Goal: Check status: Check status

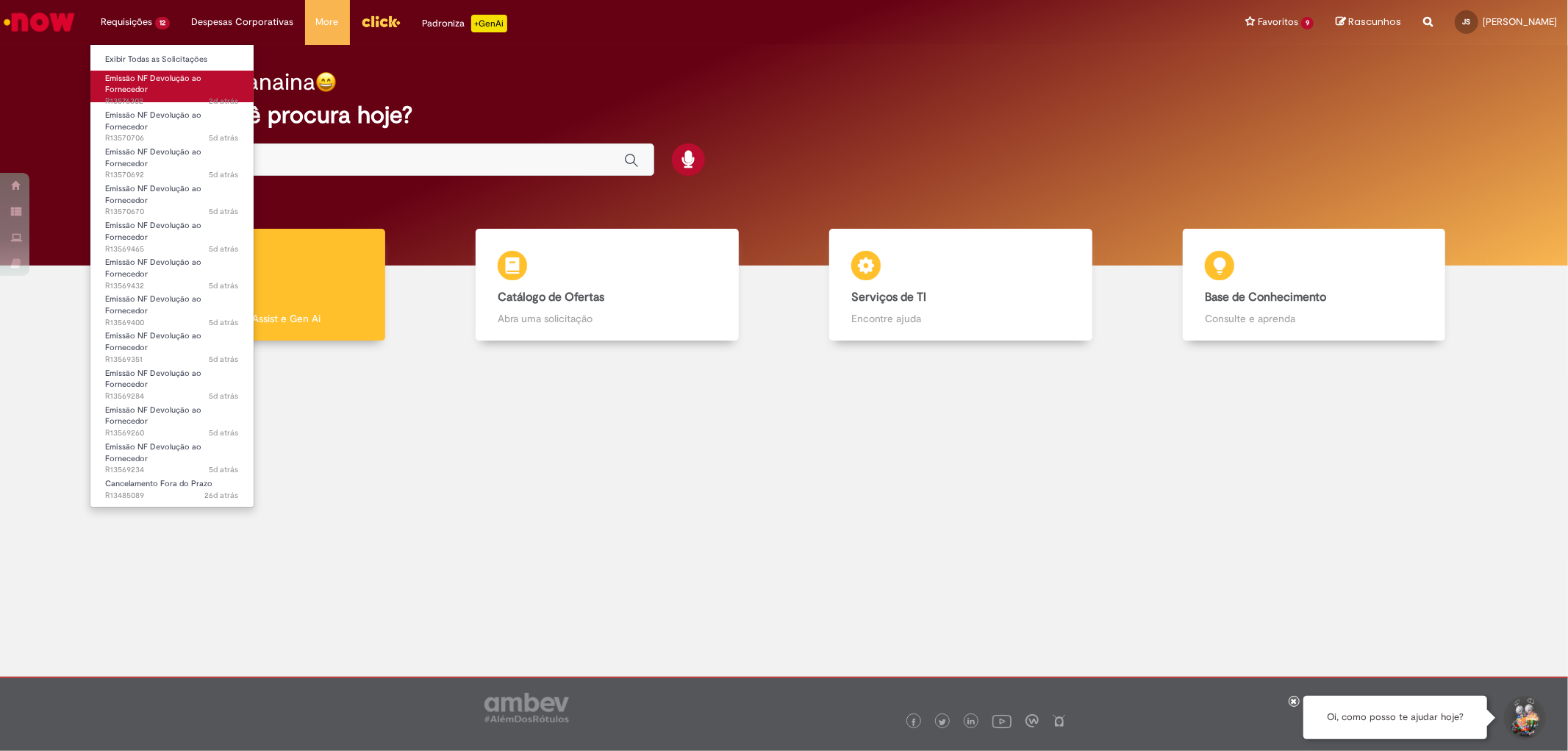
click at [179, 81] on span "Emissão NF Devolução ao Fornecedor" at bounding box center [154, 84] width 96 height 22
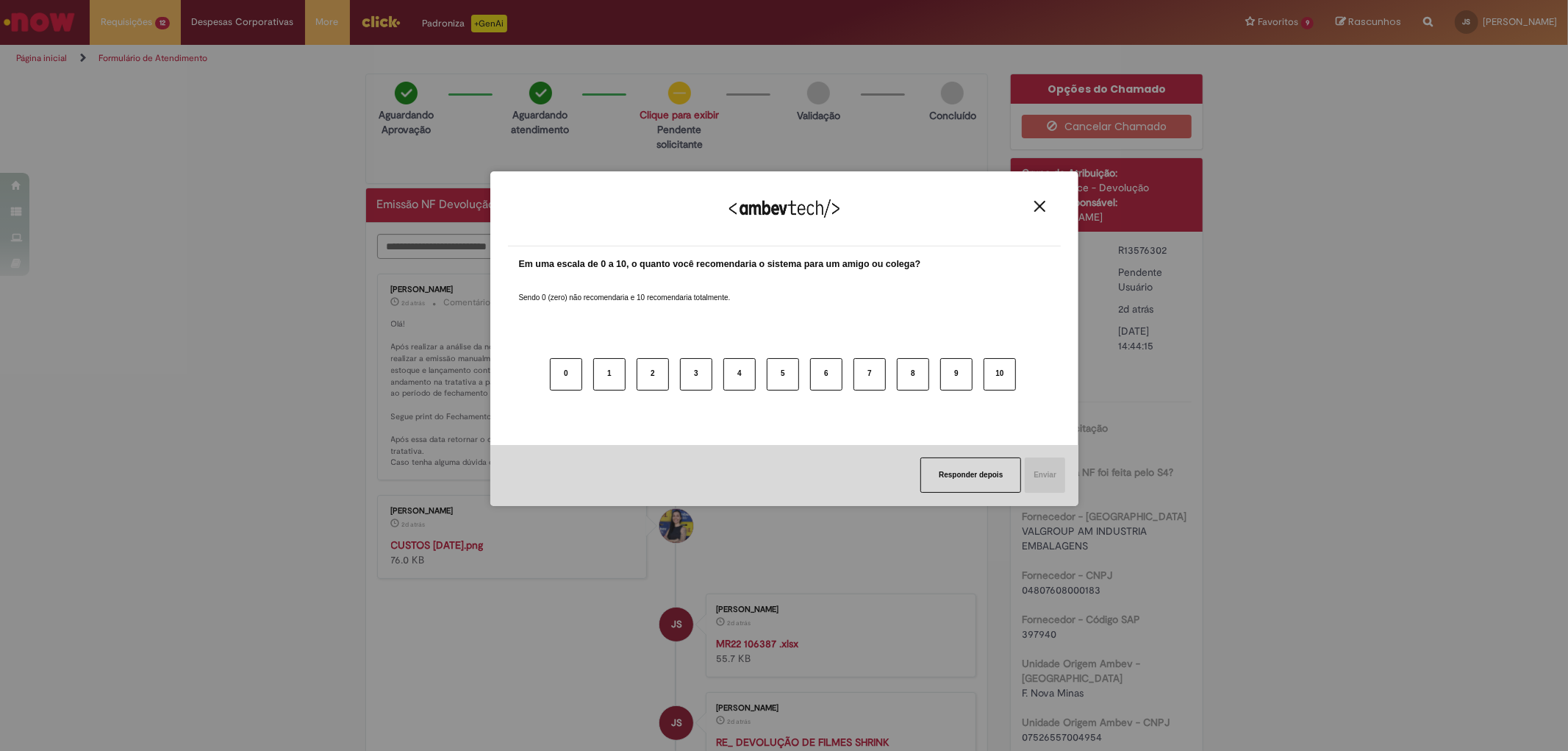
click at [1053, 199] on div "Agradecemos seu feedback!" at bounding box center [785, 217] width 553 height 57
click at [1046, 200] on button "Close" at bounding box center [1040, 206] width 20 height 12
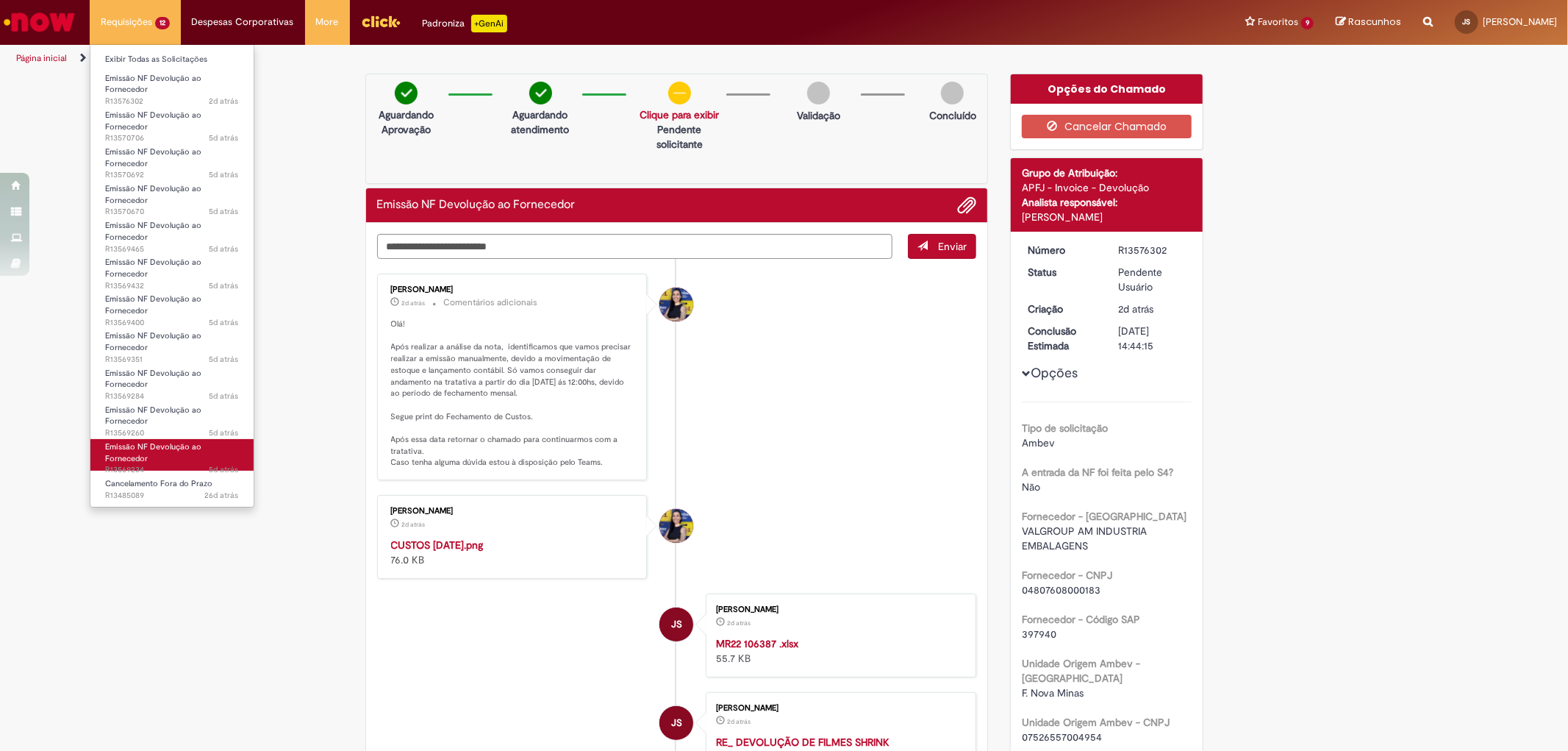
click at [172, 449] on span "Emissão NF Devolução ao Fornecedor" at bounding box center [154, 452] width 96 height 22
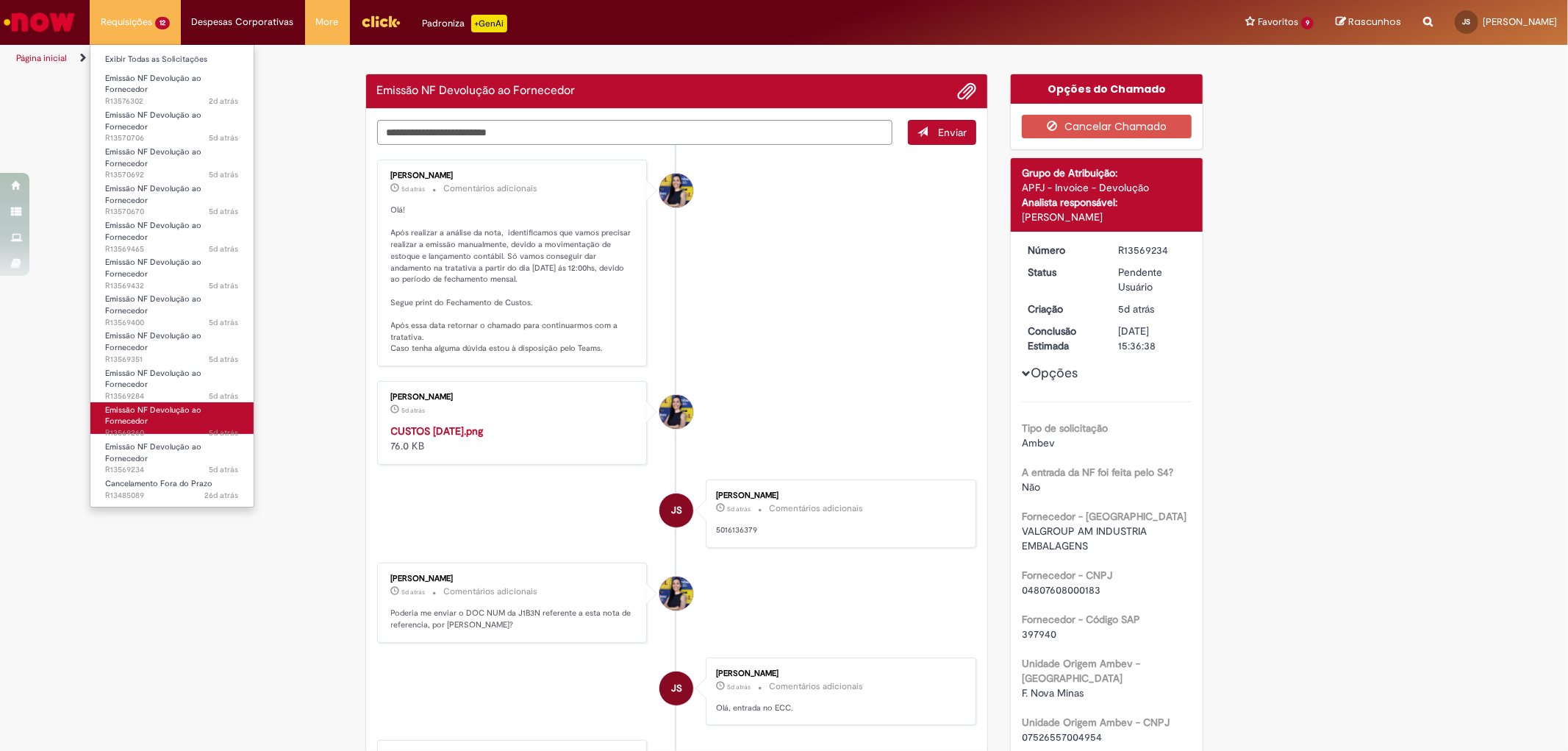
click at [169, 419] on link "Emissão NF Devolução ao Fornecedor 5d atrás 5 dias atrás R13569260" at bounding box center [172, 418] width 163 height 32
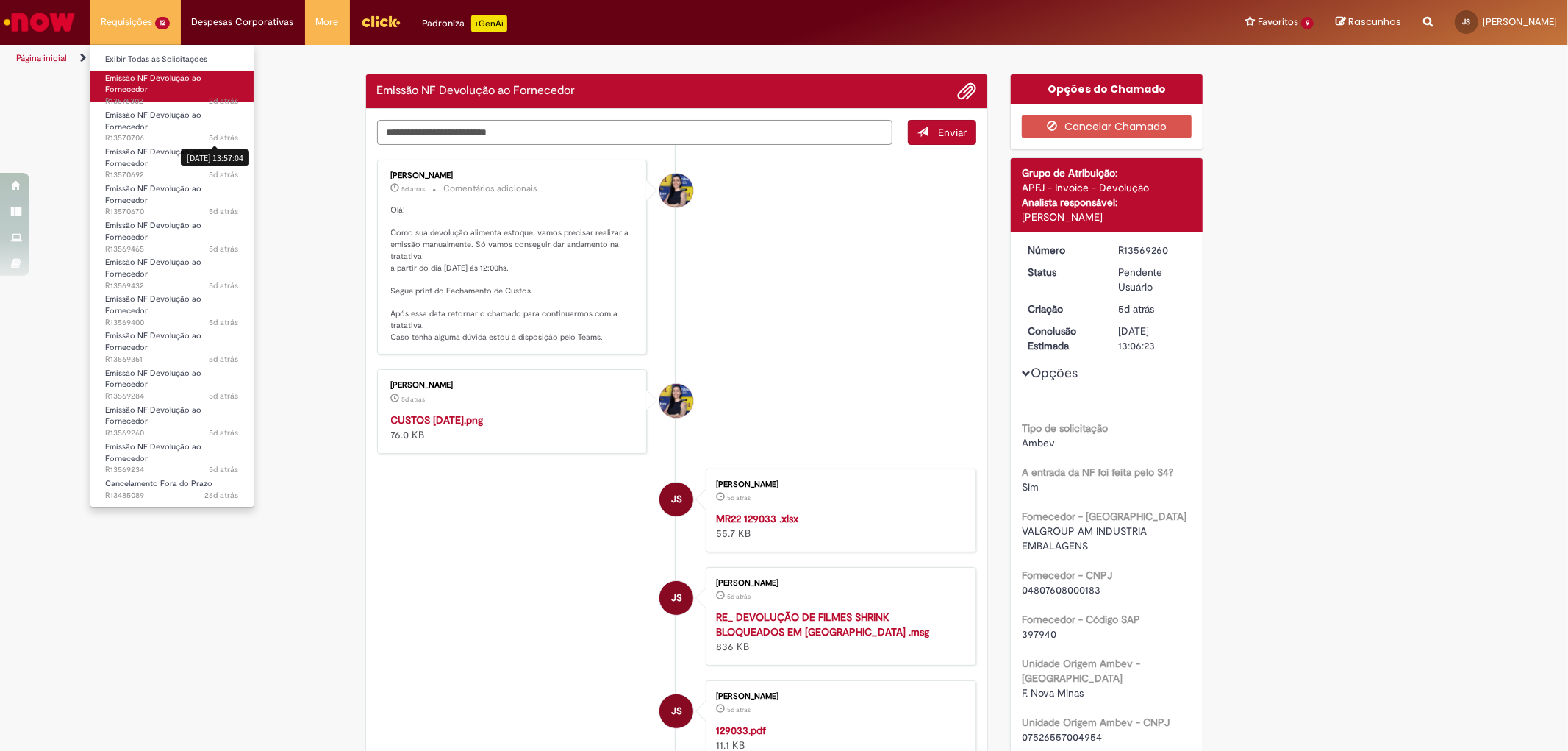
click at [214, 98] on span "2d atrás" at bounding box center [223, 101] width 29 height 11
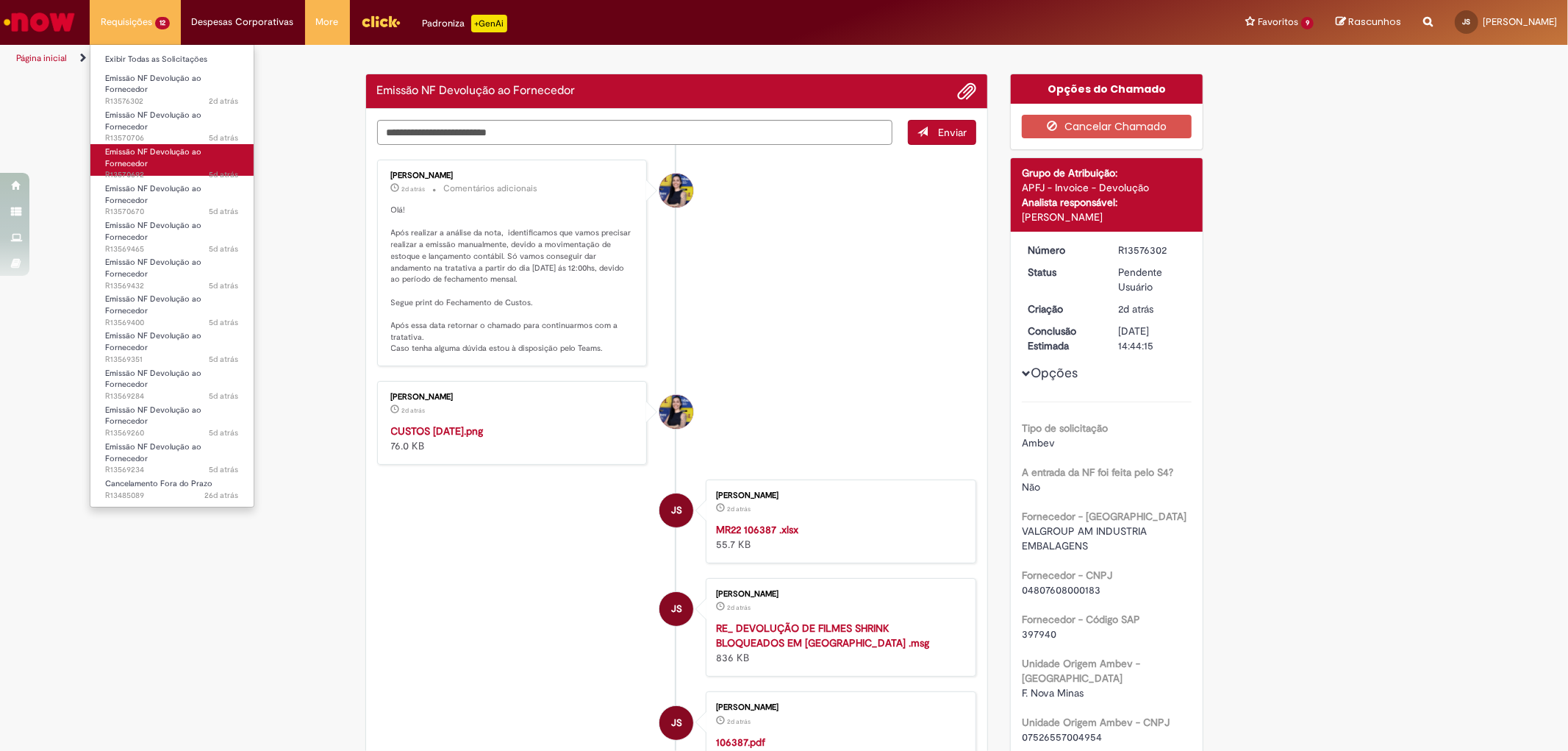
click at [155, 151] on span "Emissão NF Devolução ao Fornecedor" at bounding box center [154, 157] width 96 height 22
